Goal: Information Seeking & Learning: Learn about a topic

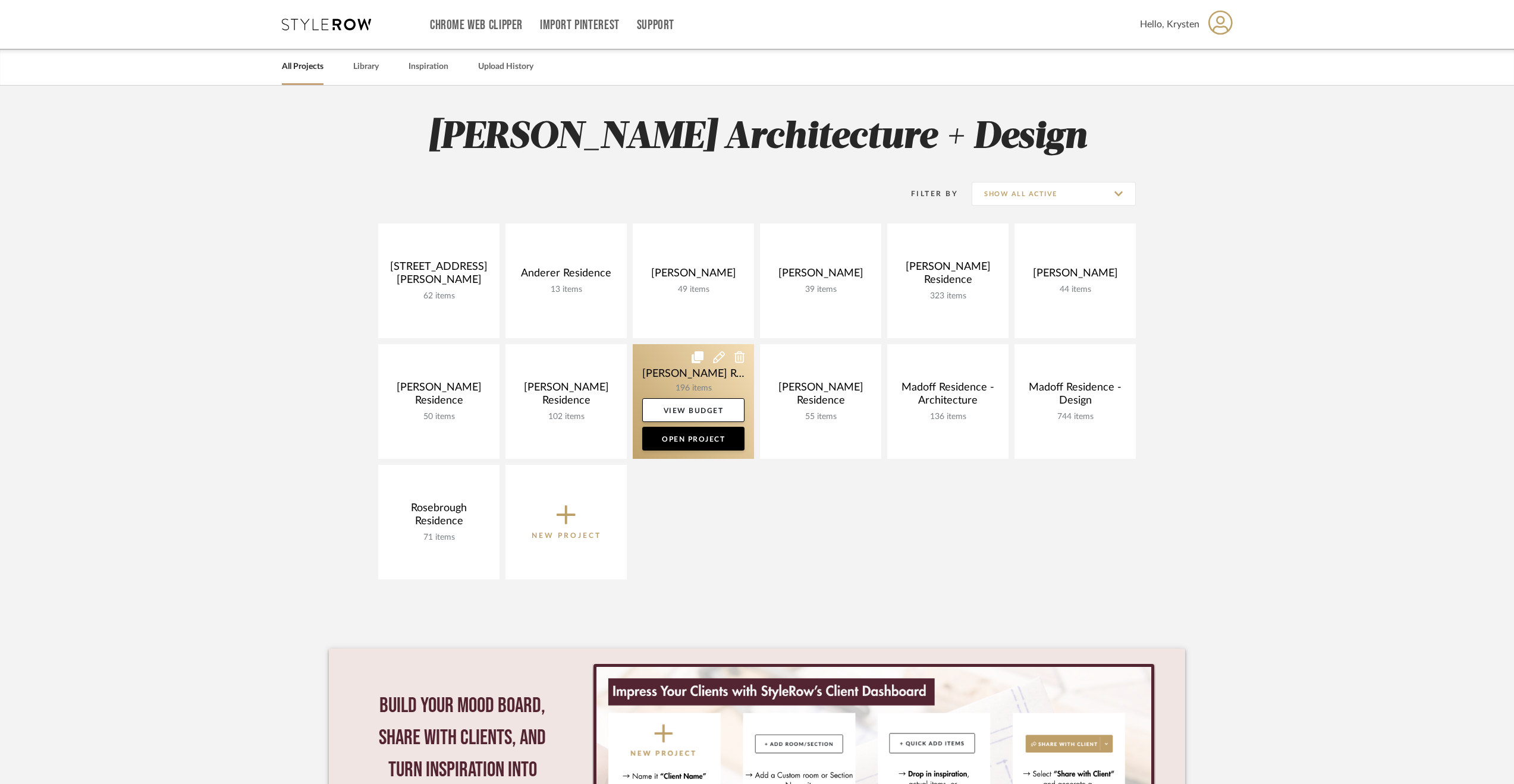
click at [661, 375] on link at bounding box center [693, 401] width 121 height 114
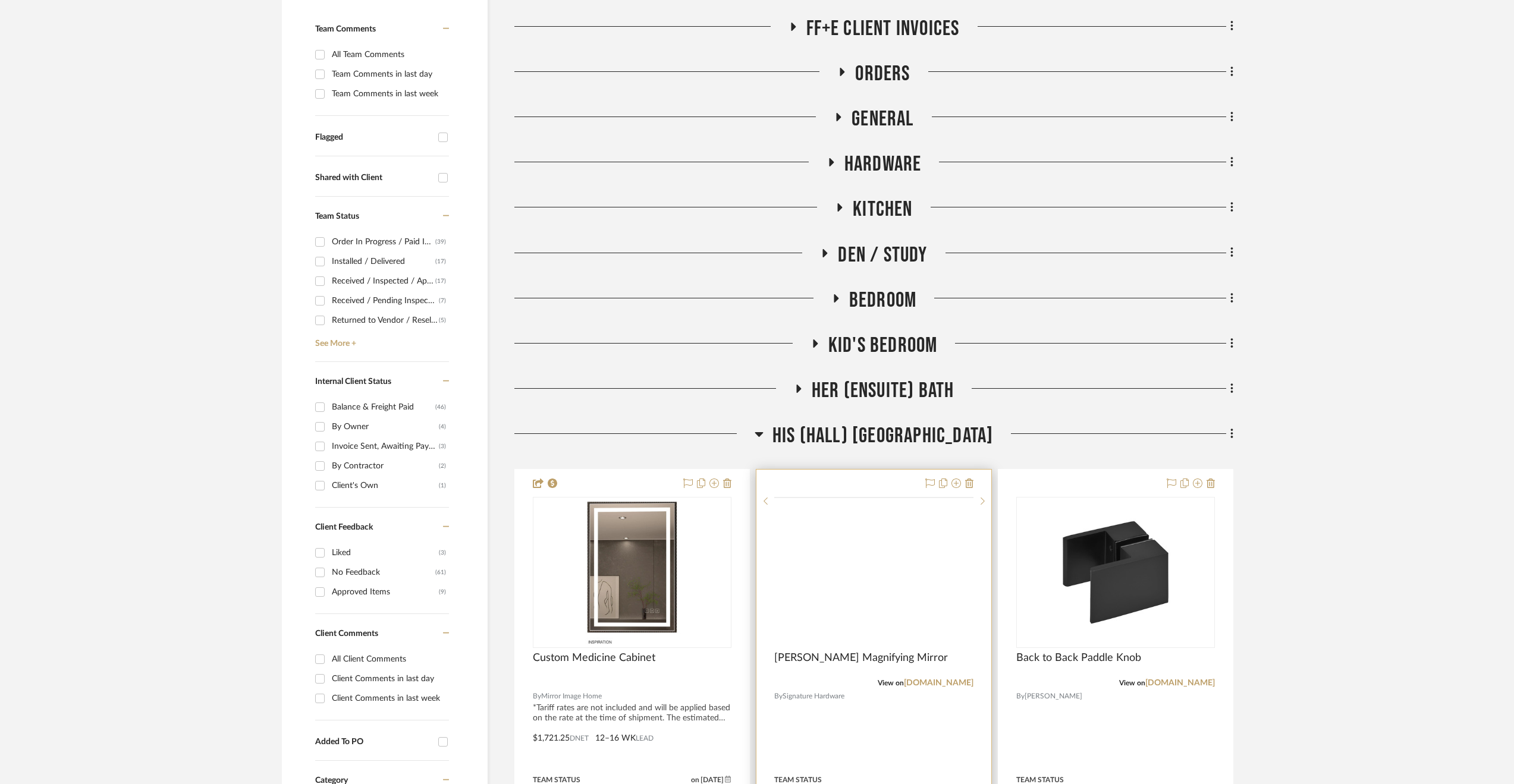
scroll to position [416, 0]
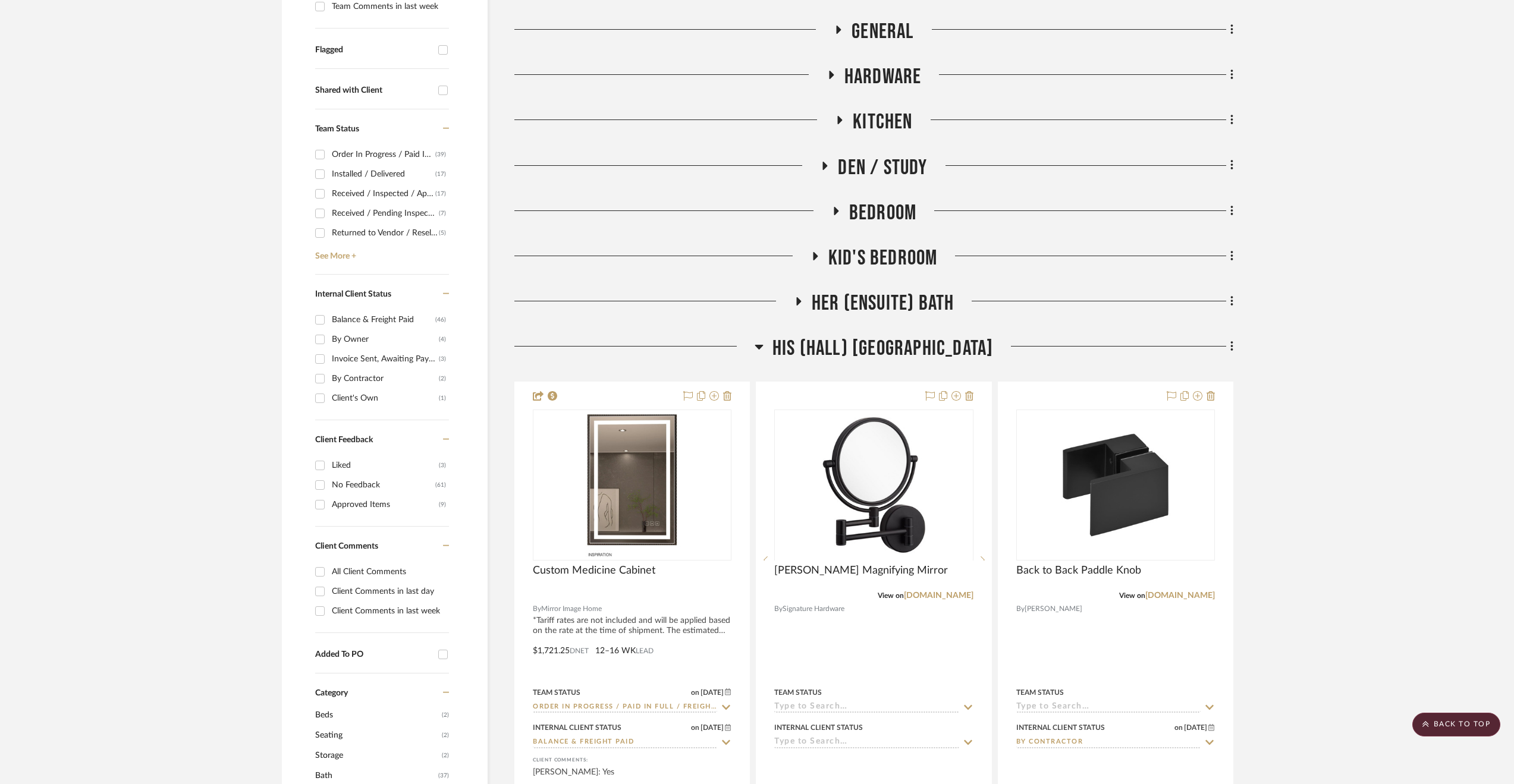
click at [873, 353] on span "His (Hall) [GEOGRAPHIC_DATA]" at bounding box center [883, 349] width 221 height 25
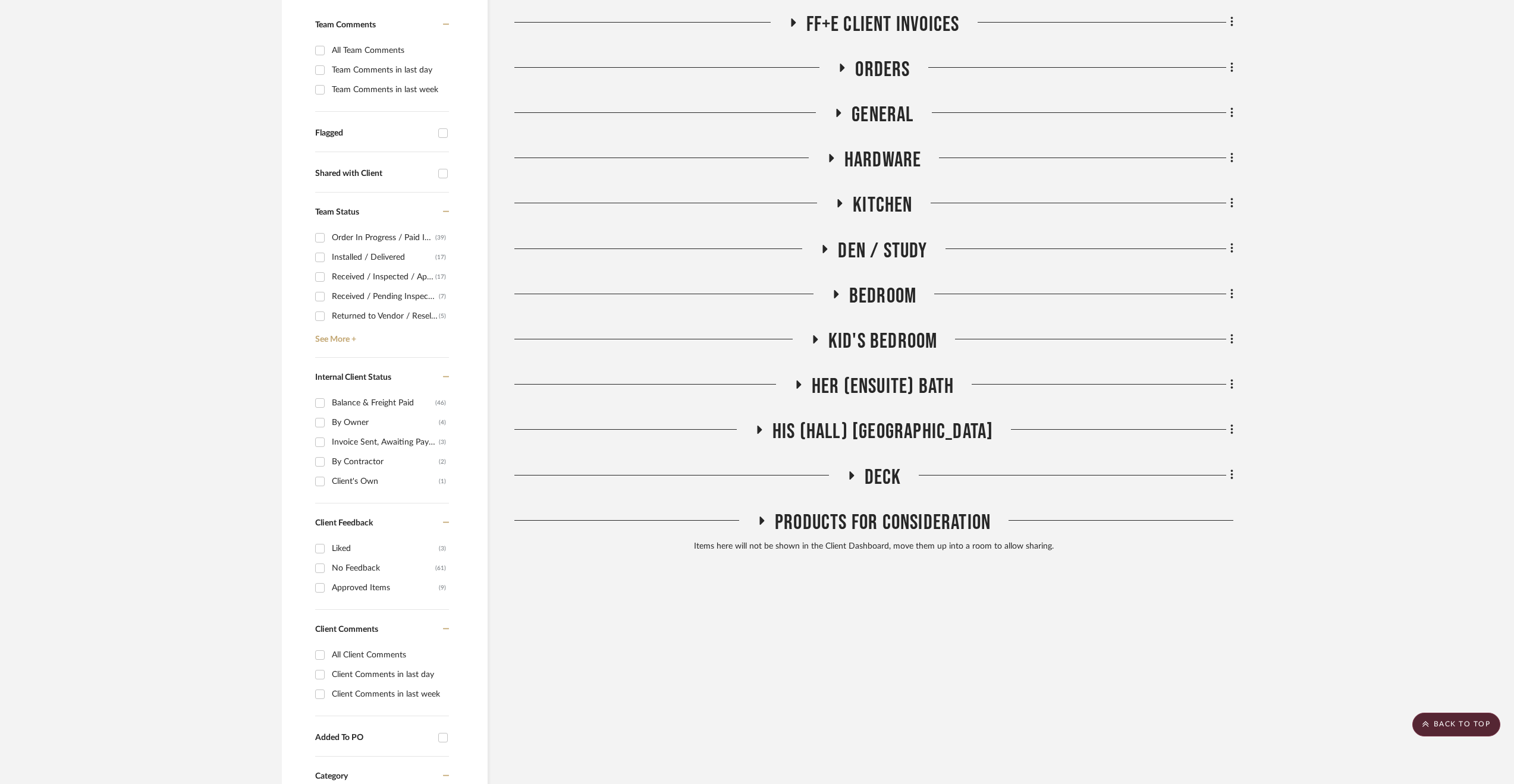
scroll to position [297, 0]
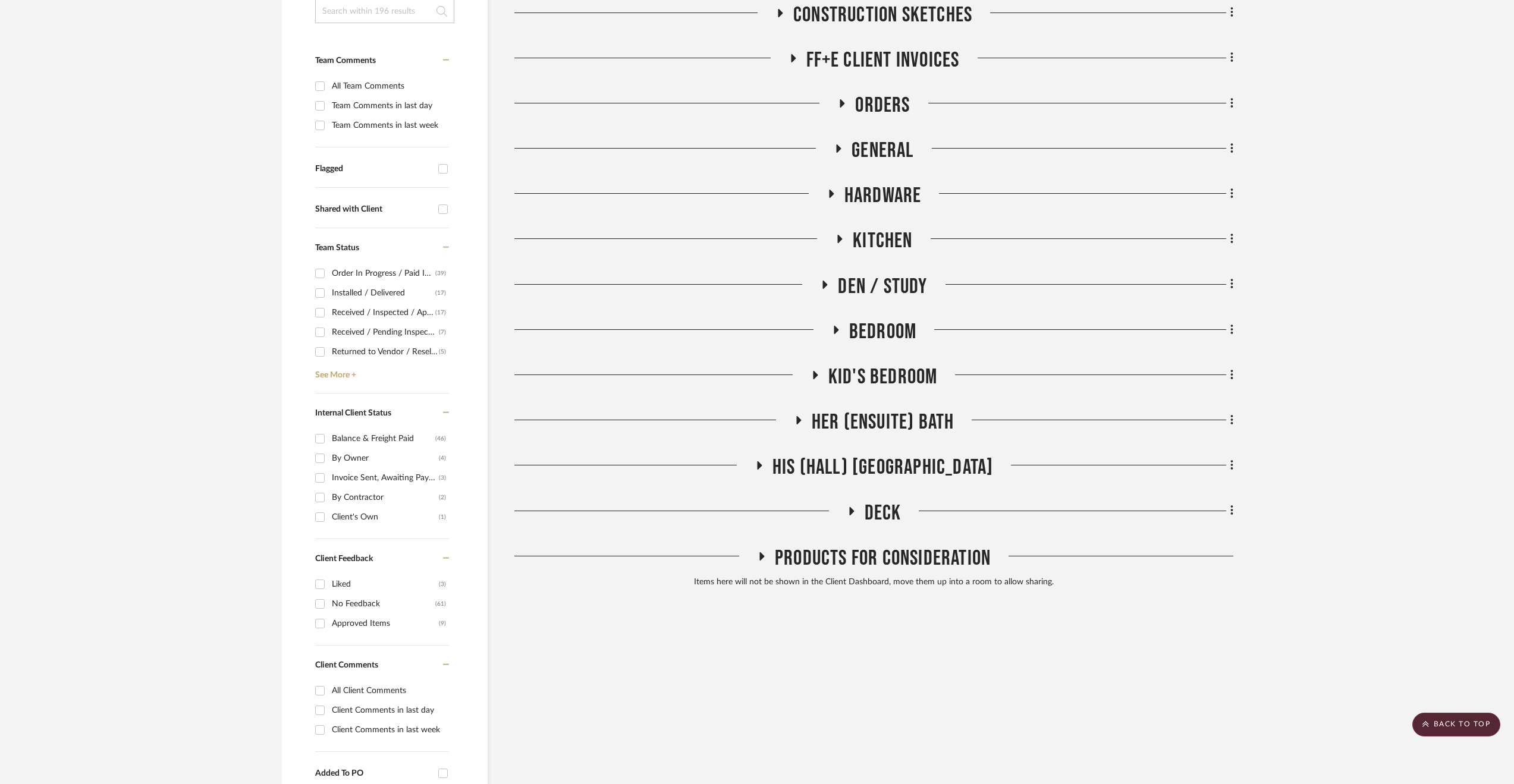
click at [875, 197] on span "Hardware" at bounding box center [883, 196] width 78 height 25
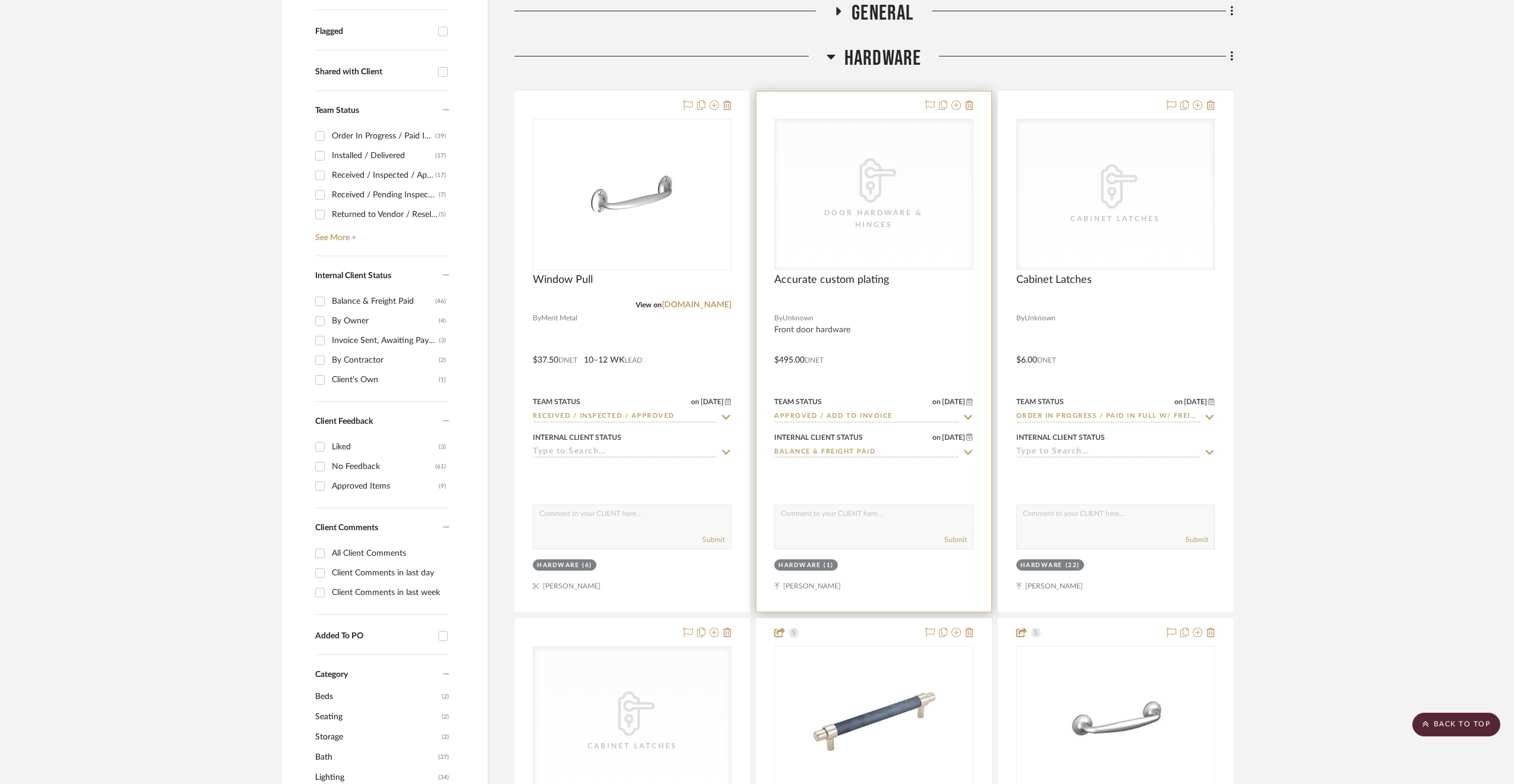
scroll to position [475, 0]
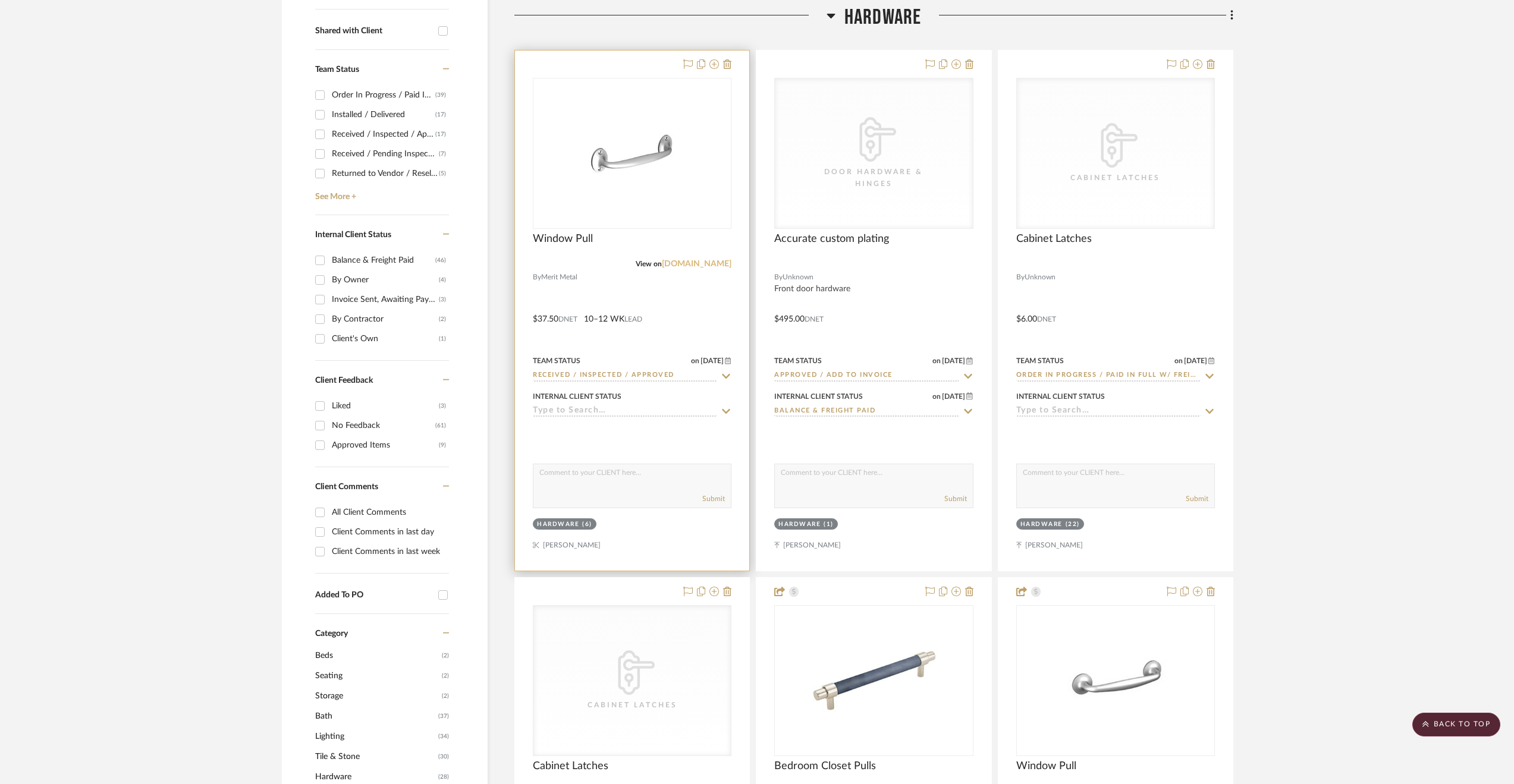
click at [721, 264] on link "[DOMAIN_NAME]" at bounding box center [696, 264] width 70 height 8
click at [671, 301] on div at bounding box center [632, 311] width 234 height 520
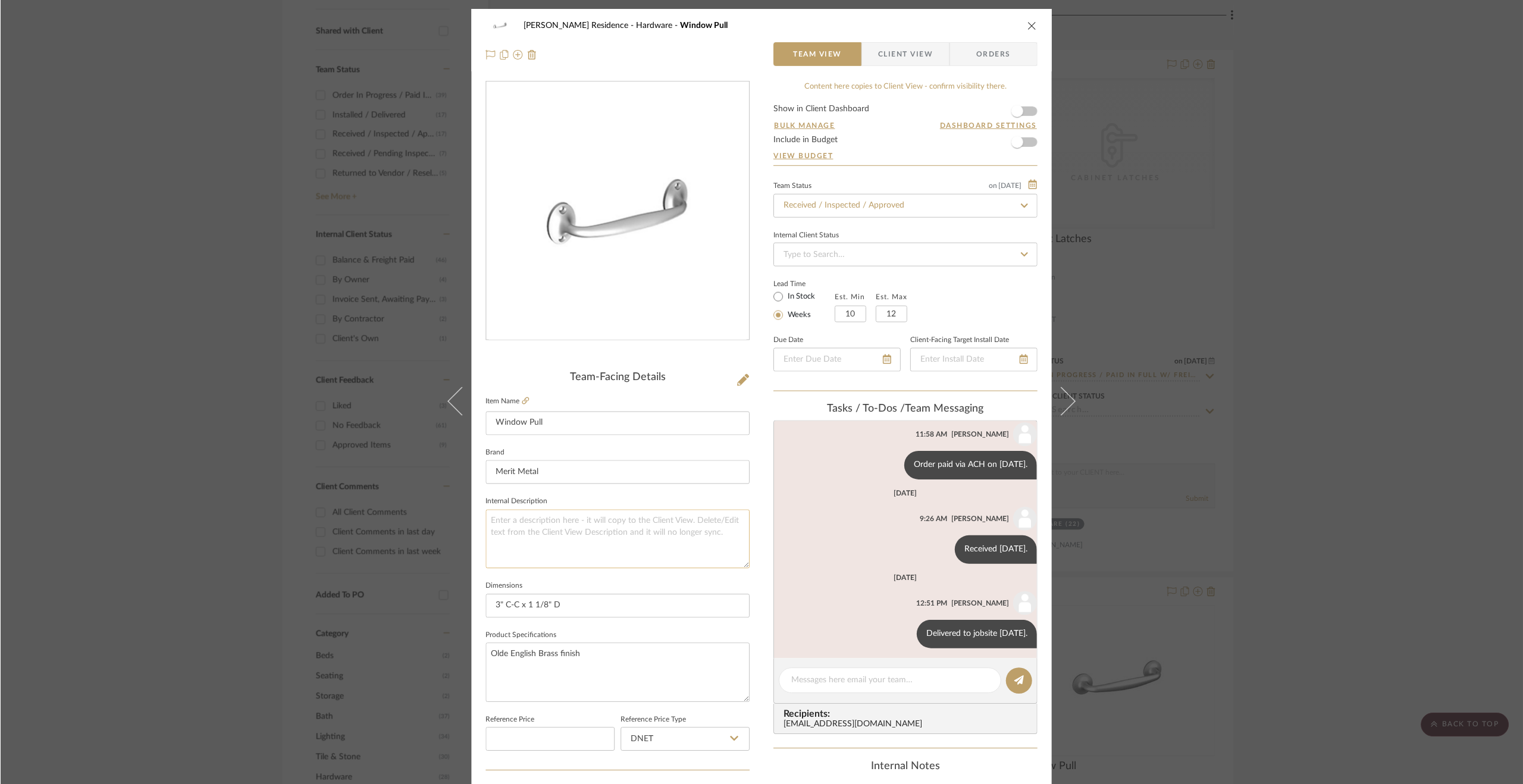
scroll to position [31, 0]
click at [1262, 209] on div "[PERSON_NAME] Residence Hardware Window Pull Team View Client View Orders Team-…" at bounding box center [761, 392] width 1523 height 784
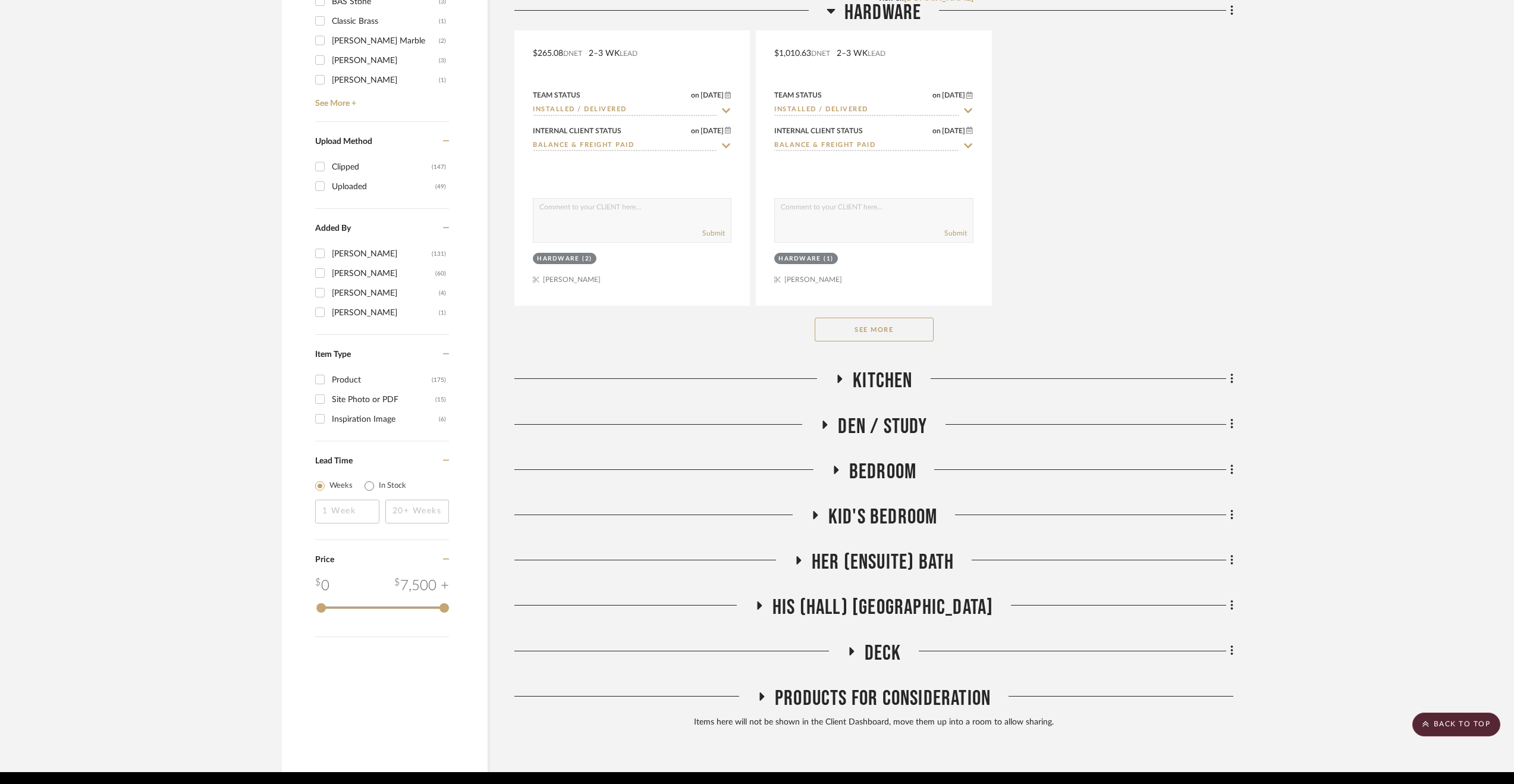
scroll to position [1840, 0]
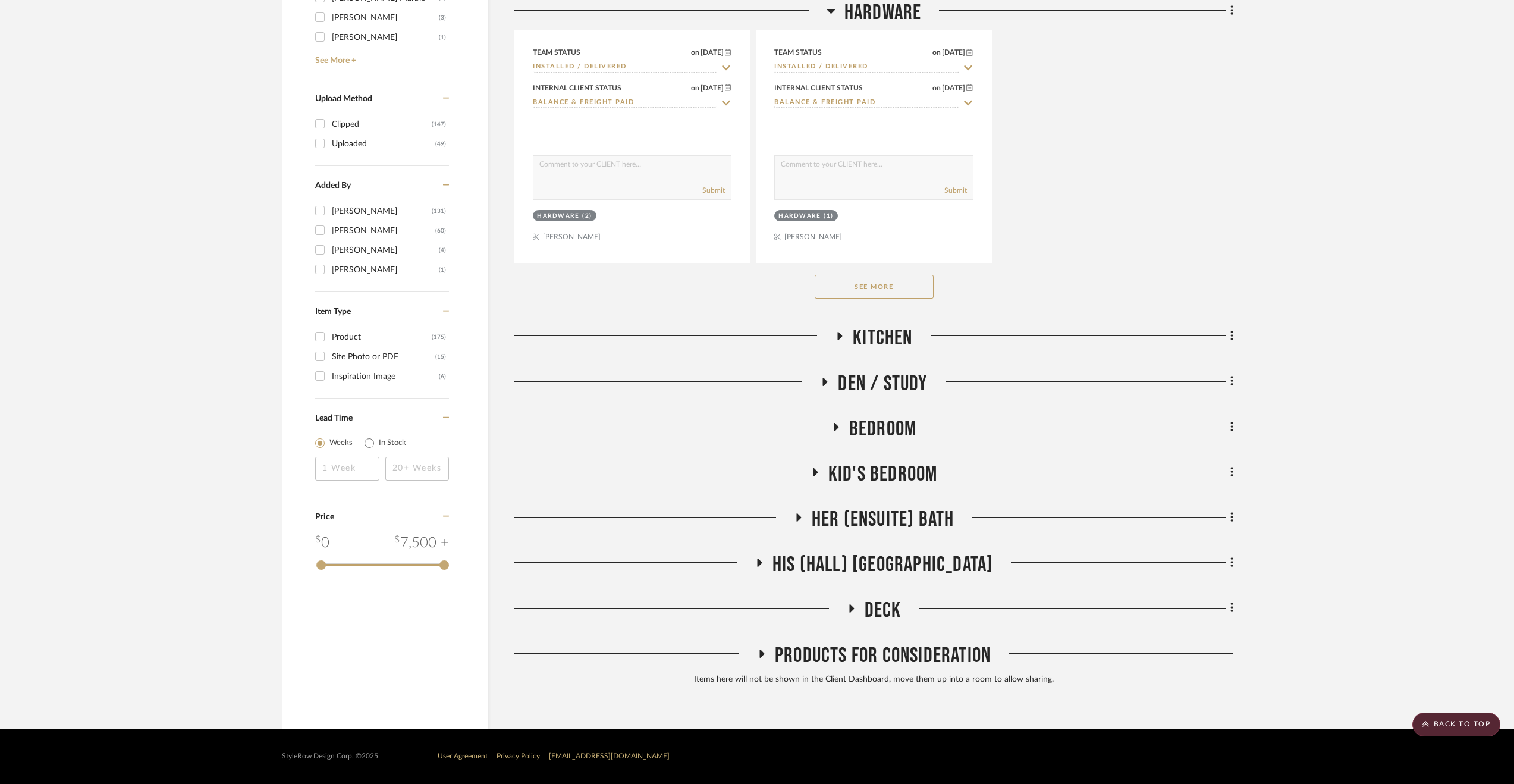
click at [883, 517] on span "Her (Ensuite) Bath" at bounding box center [883, 519] width 143 height 25
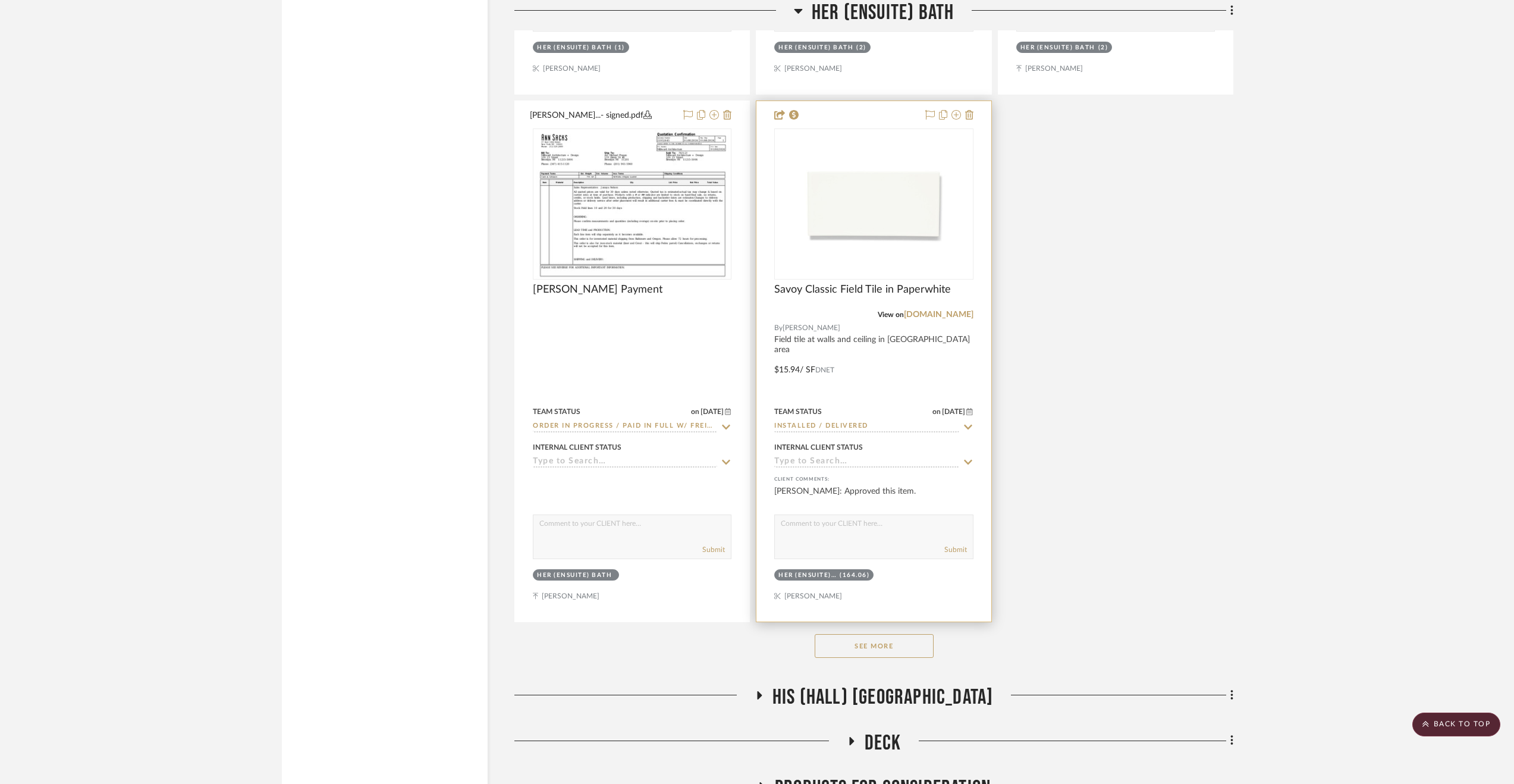
scroll to position [3480, 0]
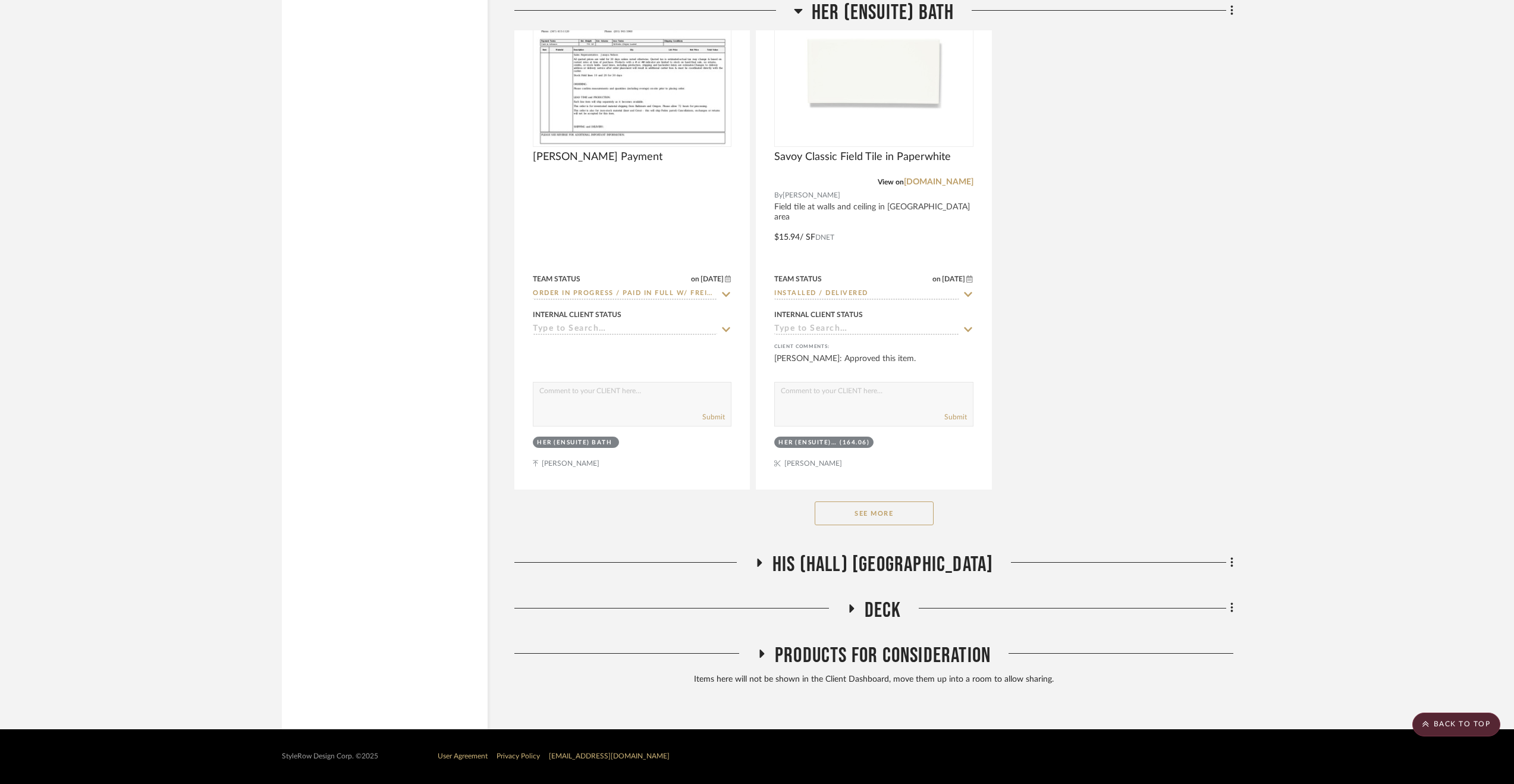
click at [865, 496] on div "See More" at bounding box center [874, 513] width 719 height 48
click at [864, 509] on button "See More" at bounding box center [874, 513] width 119 height 24
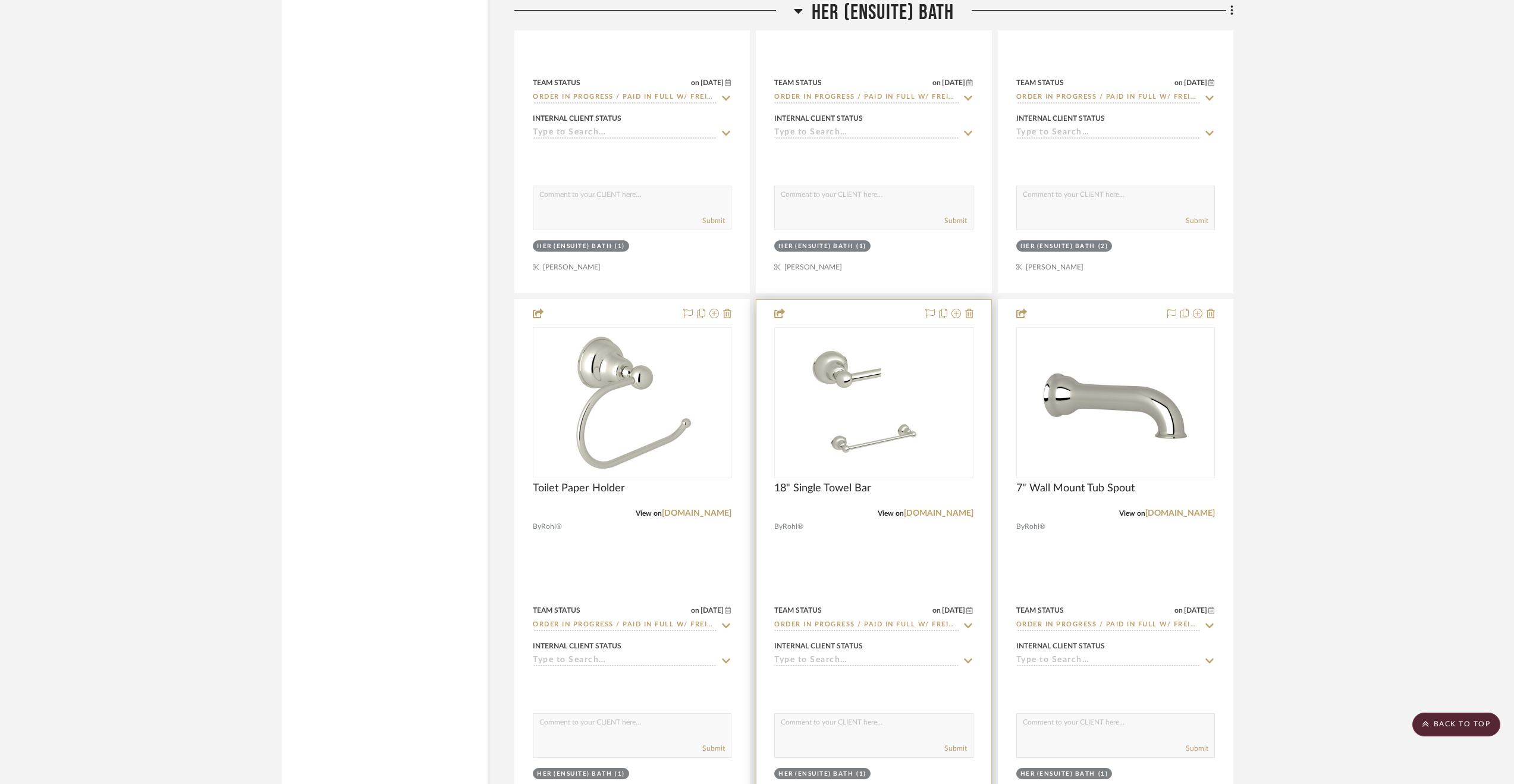
scroll to position [4966, 0]
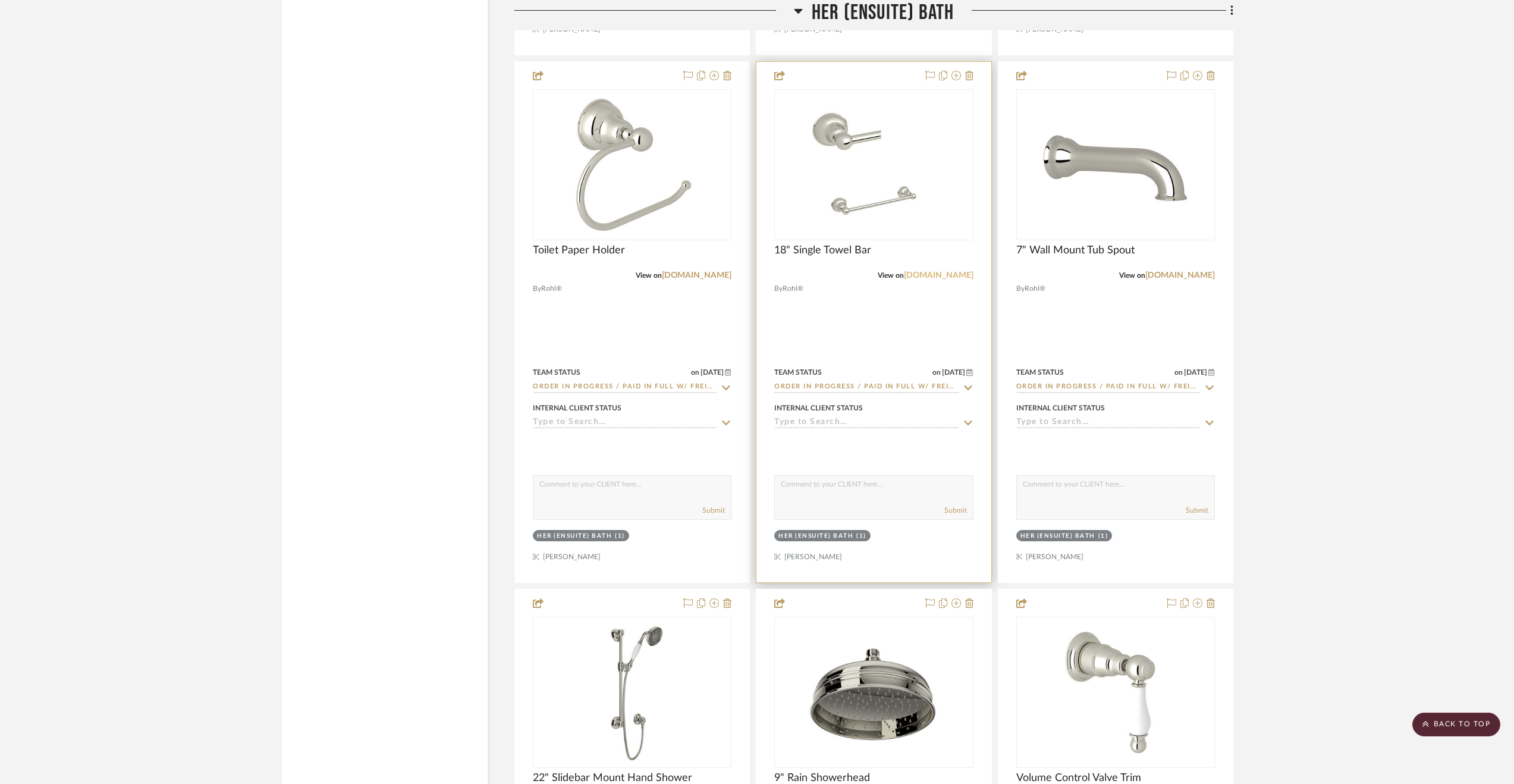
click at [930, 277] on link "[DOMAIN_NAME]" at bounding box center [939, 275] width 70 height 8
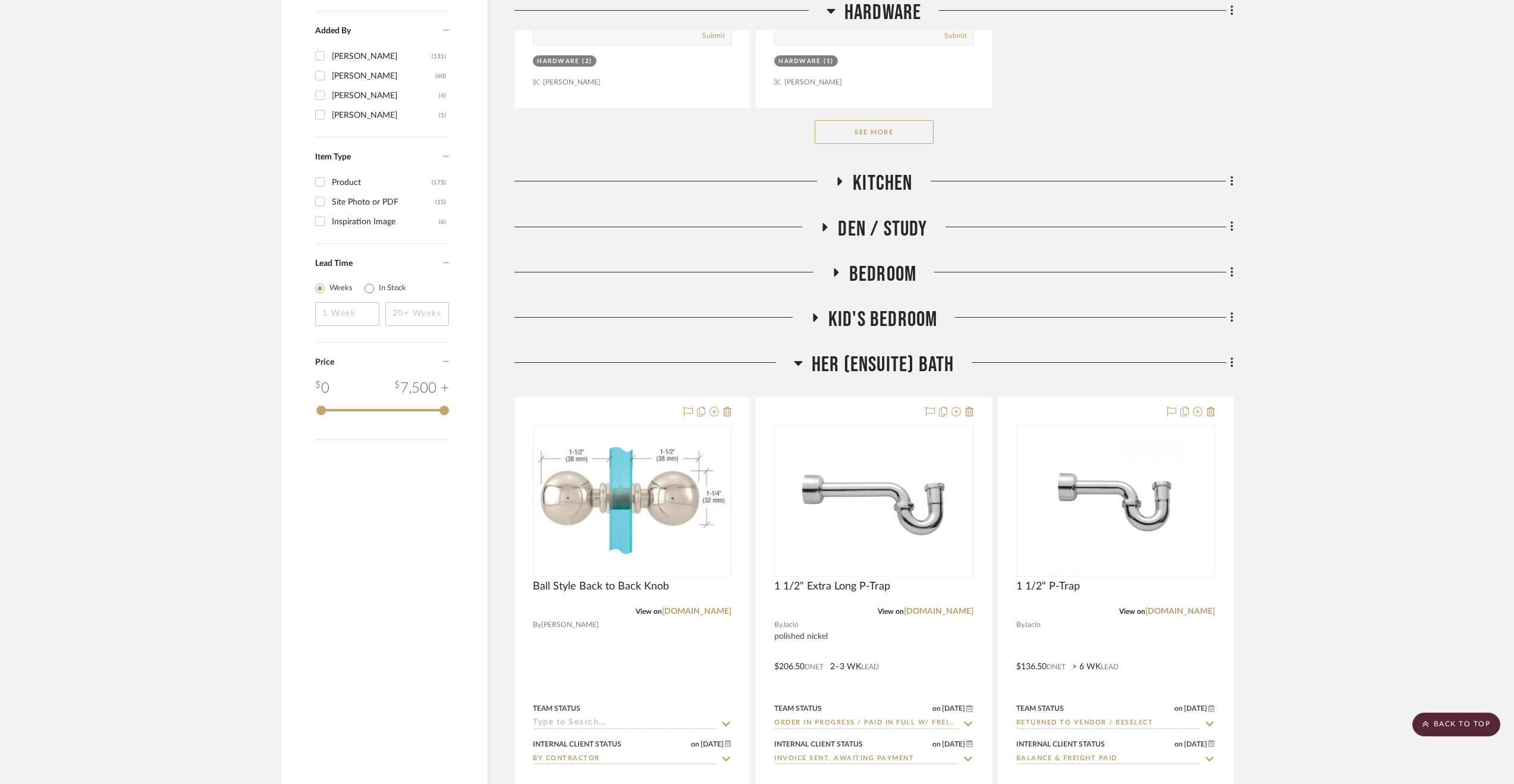
scroll to position [2172, 0]
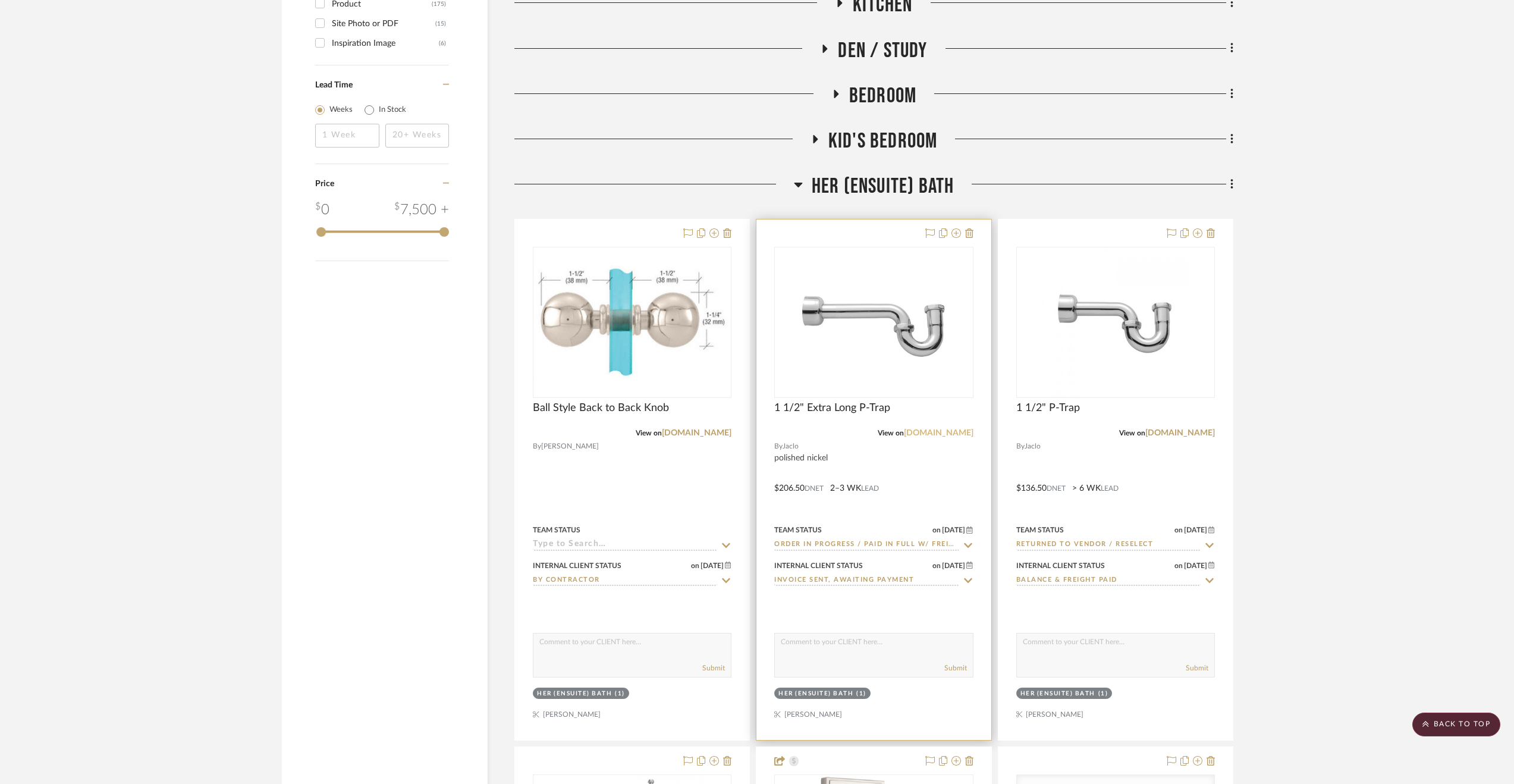
click at [943, 435] on link "[DOMAIN_NAME]" at bounding box center [939, 433] width 70 height 8
click at [854, 180] on span "Her (Ensuite) Bath" at bounding box center [883, 186] width 143 height 25
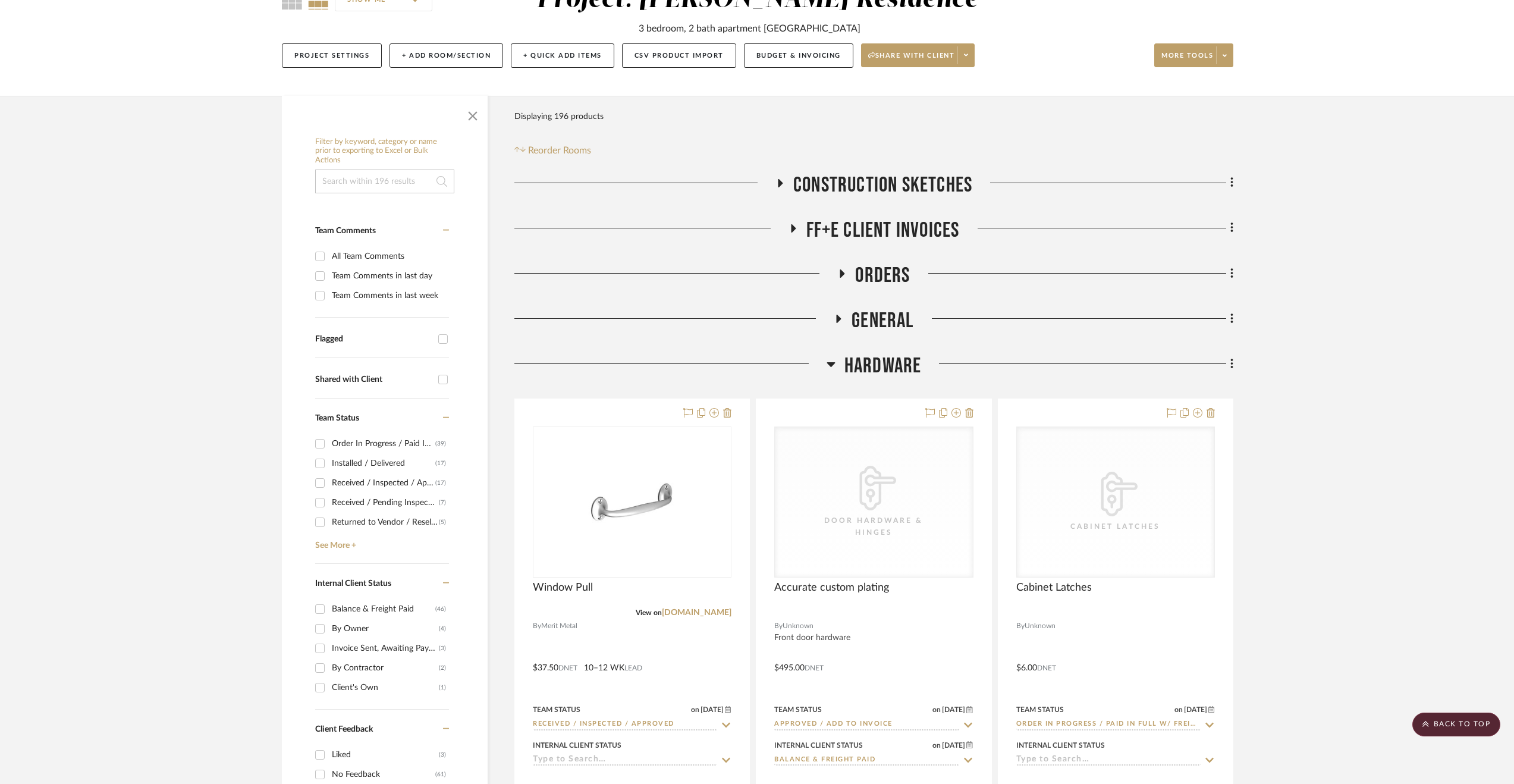
scroll to position [57, 0]
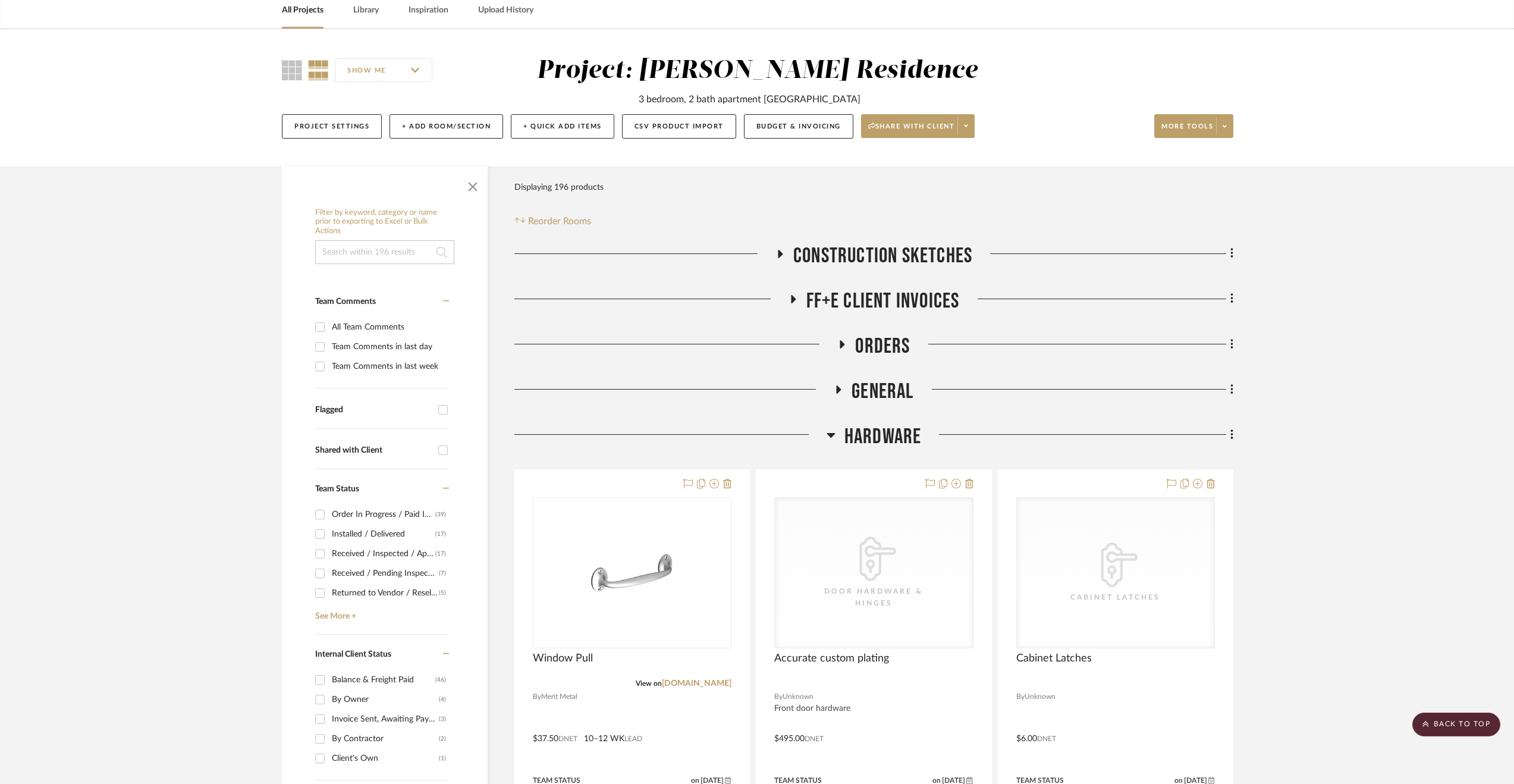
click at [890, 383] on span "General" at bounding box center [882, 391] width 62 height 25
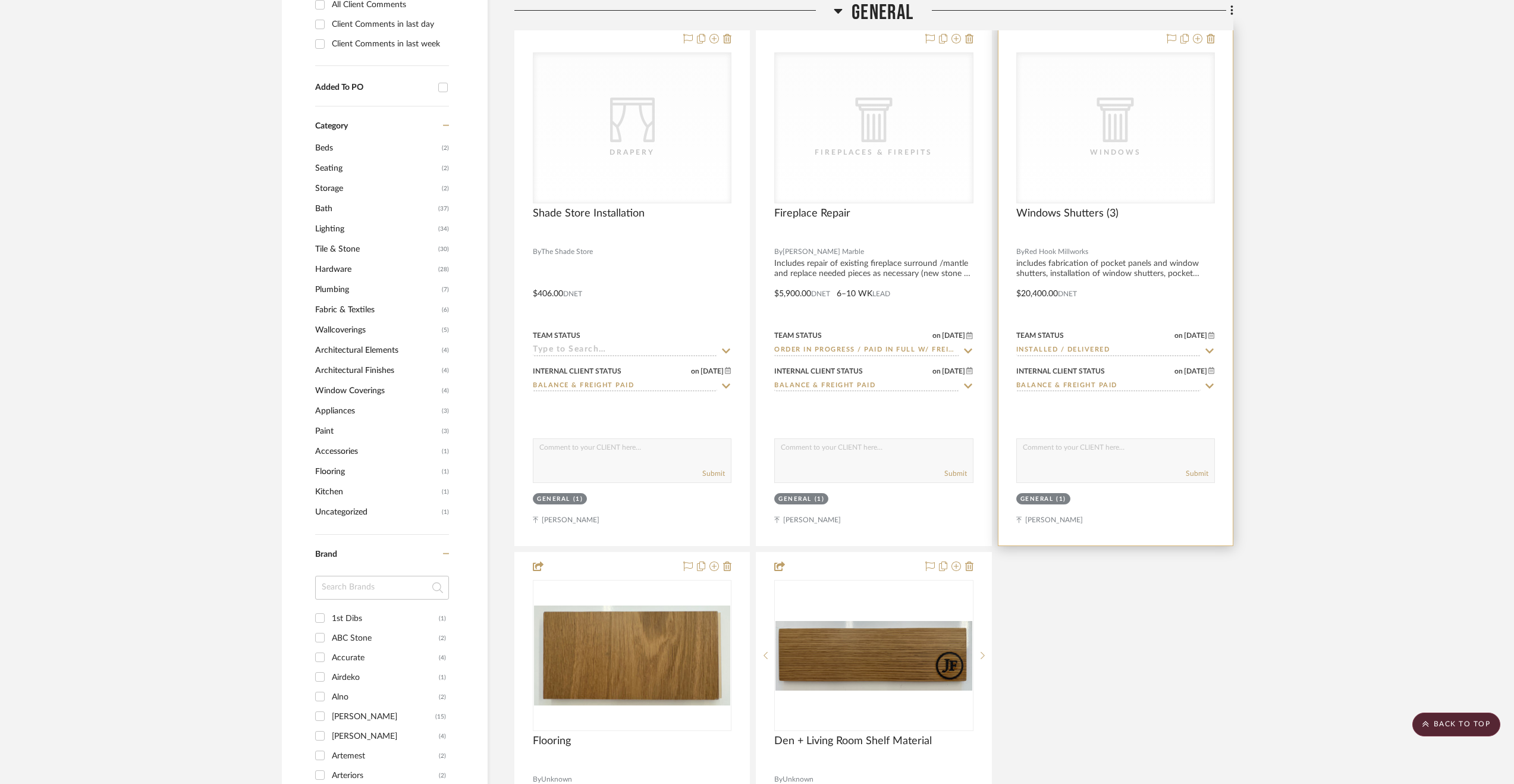
scroll to position [1008, 0]
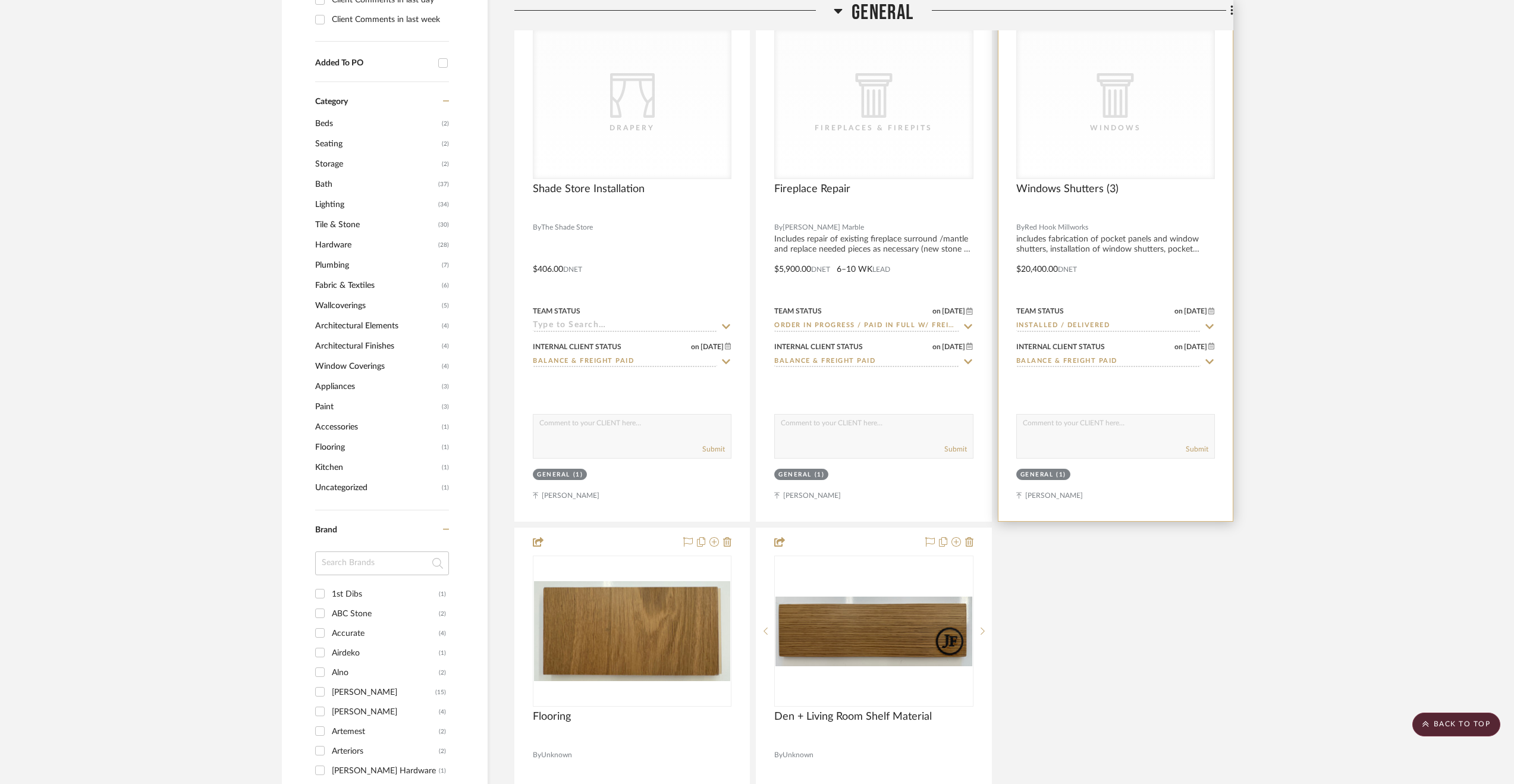
click at [1087, 259] on div at bounding box center [1115, 261] width 234 height 520
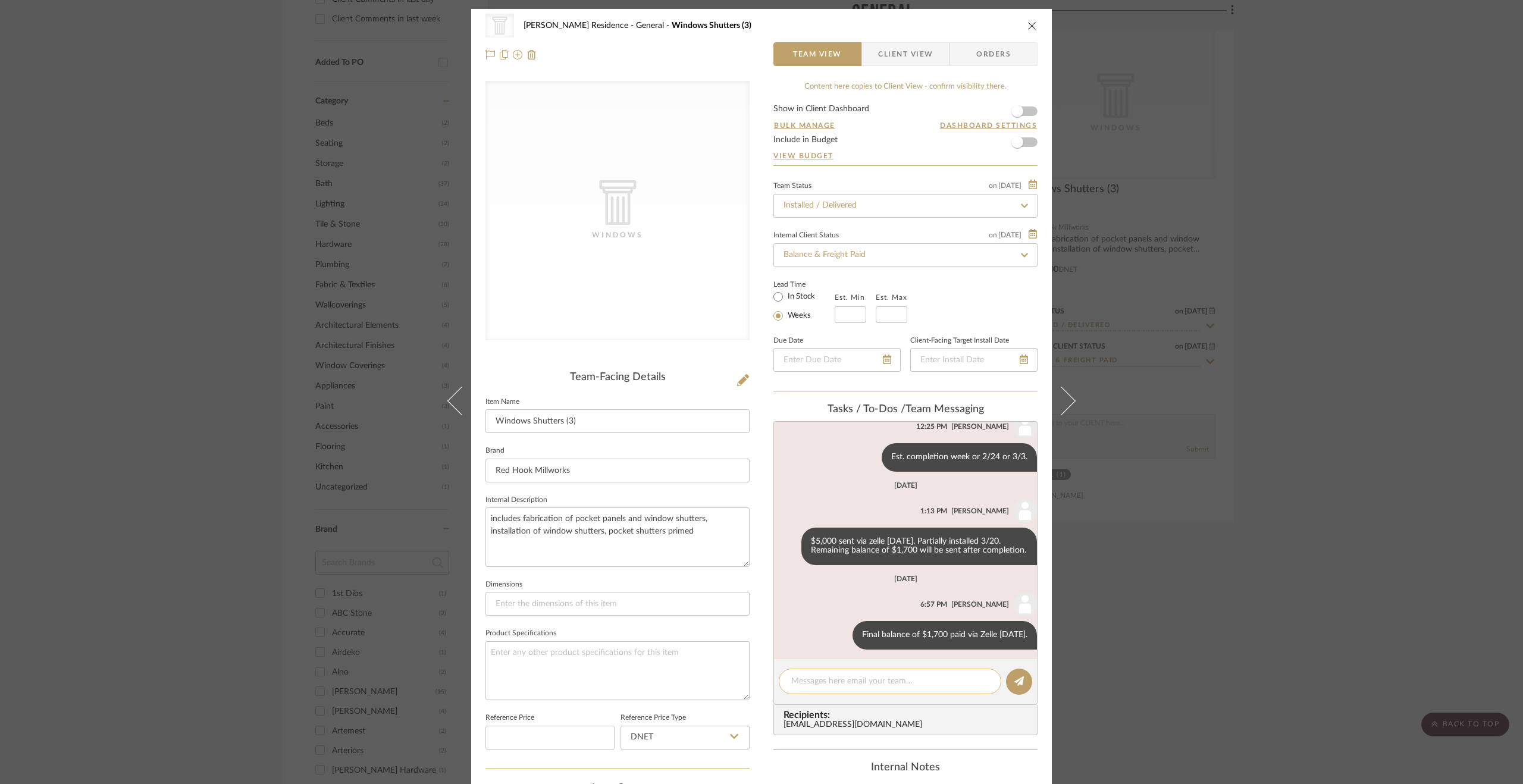
scroll to position [220, 0]
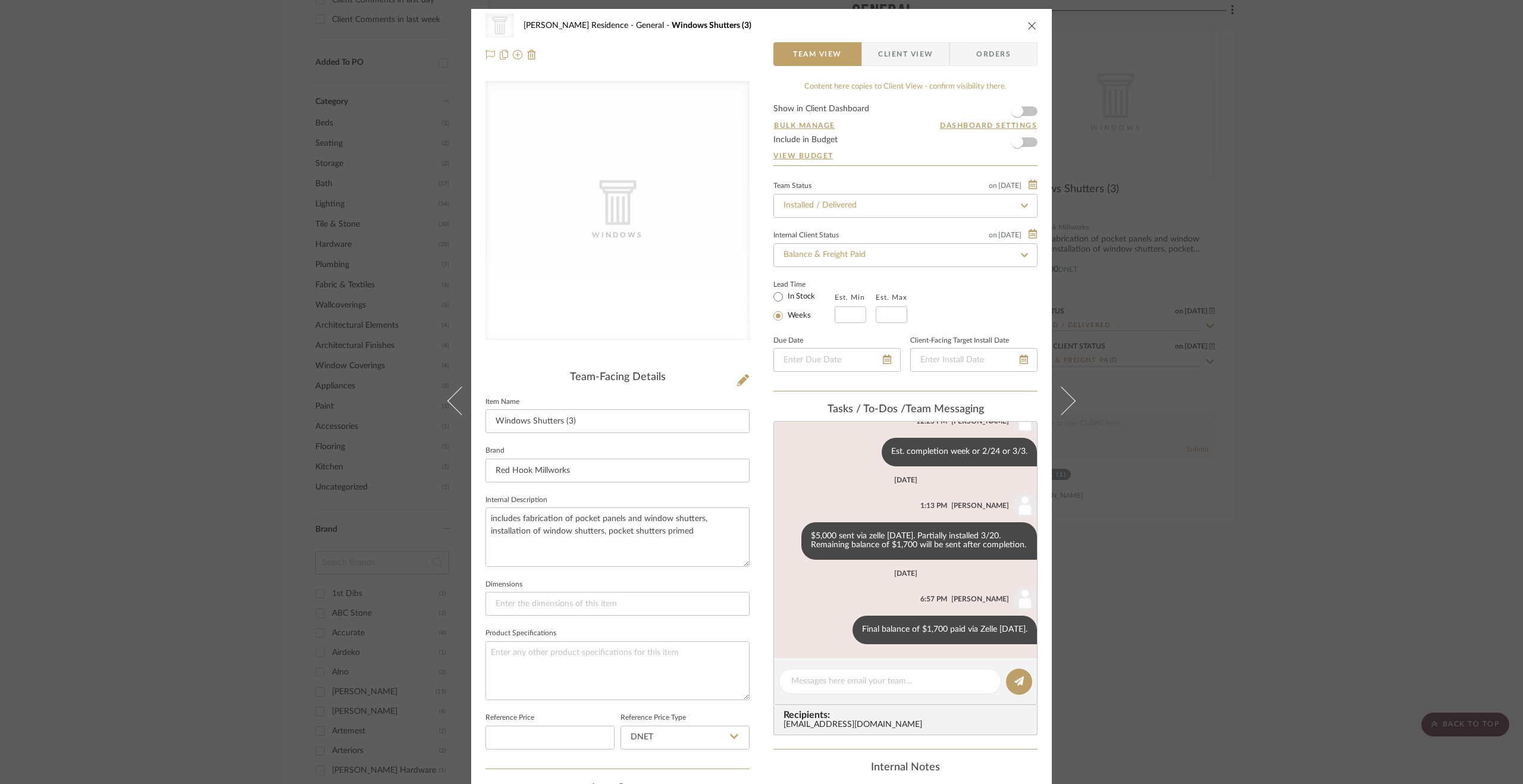
click at [570, 10] on div "CategoryIconArchitectural Created with Sketch. Windows [PERSON_NAME] Residence …" at bounding box center [761, 40] width 581 height 62
